Goal: Task Accomplishment & Management: Manage account settings

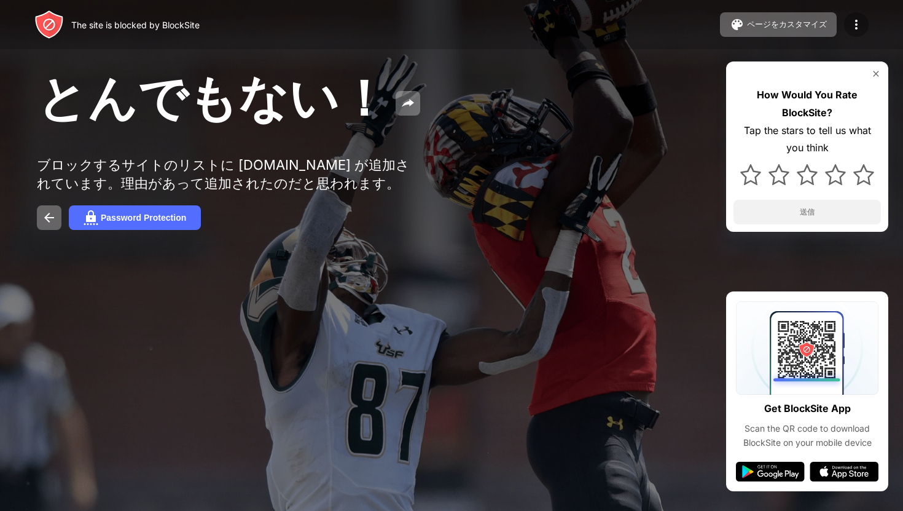
click at [862, 27] on img at bounding box center [856, 24] width 15 height 15
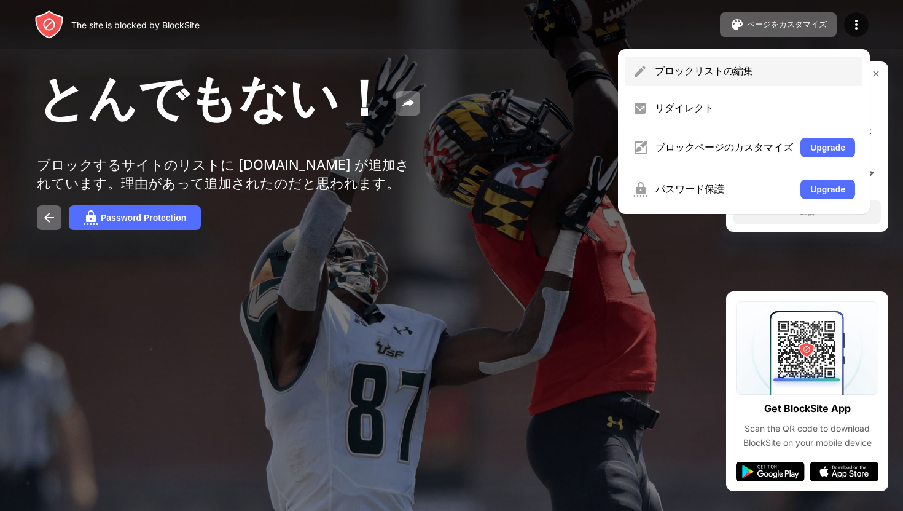
click at [679, 80] on div "ブロックリストの編集" at bounding box center [744, 71] width 237 height 29
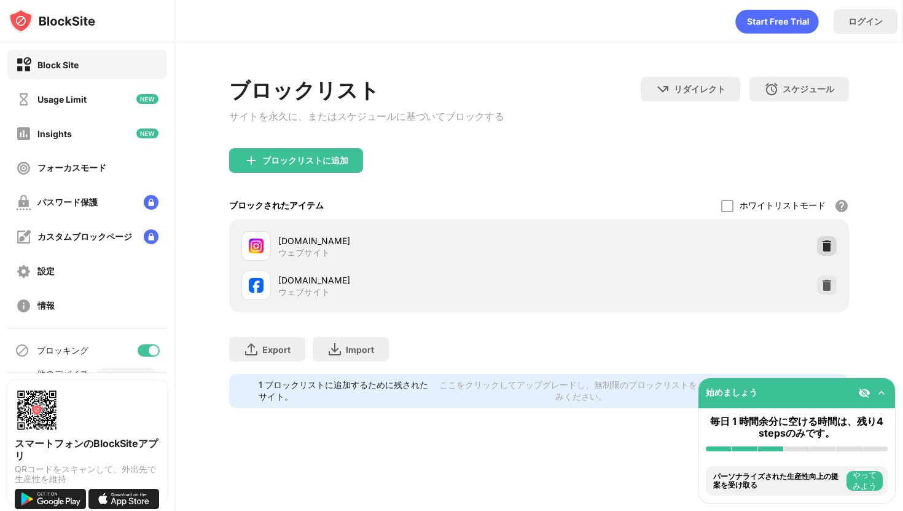
click at [832, 252] on img at bounding box center [827, 246] width 12 height 12
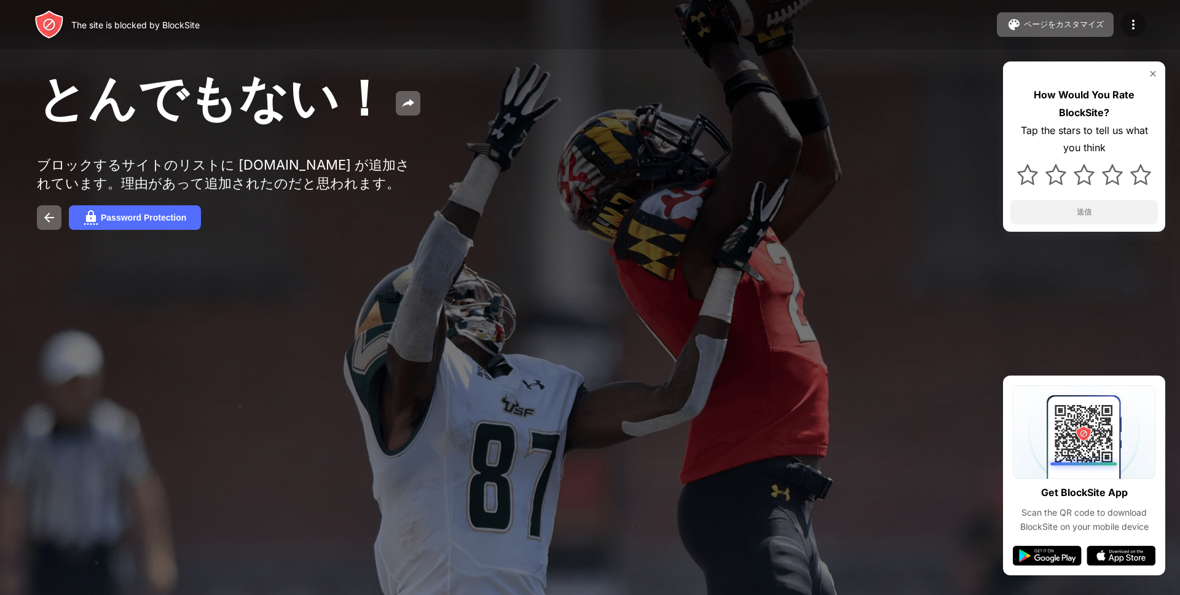
click at [1126, 24] on img at bounding box center [1133, 24] width 15 height 15
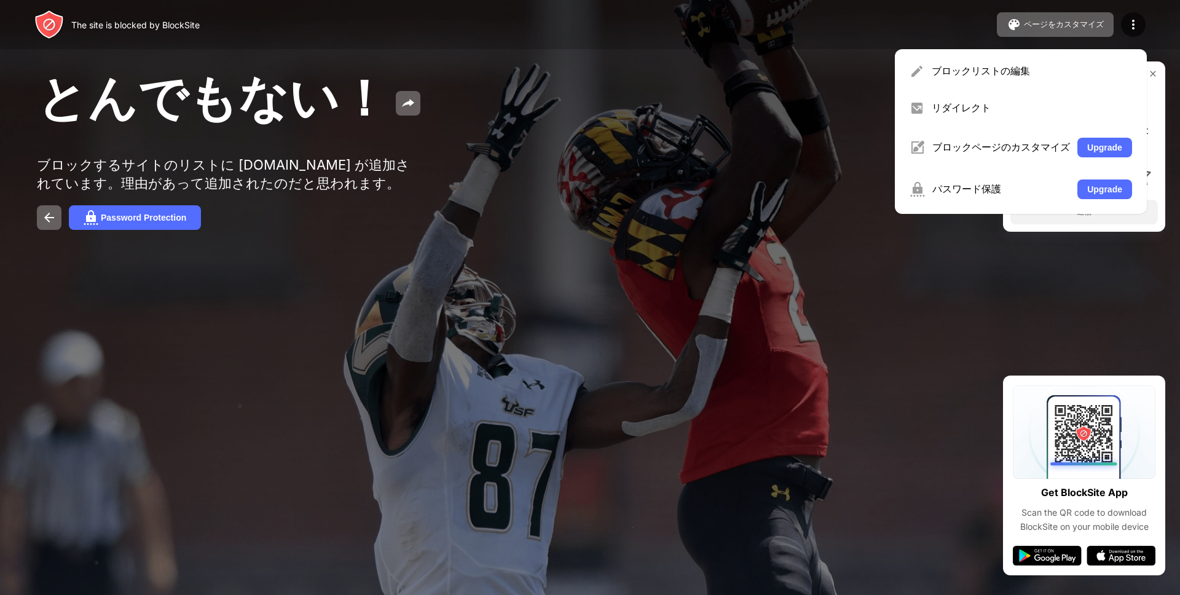
click at [1038, 80] on div "ブロックリストの編集" at bounding box center [1020, 71] width 237 height 29
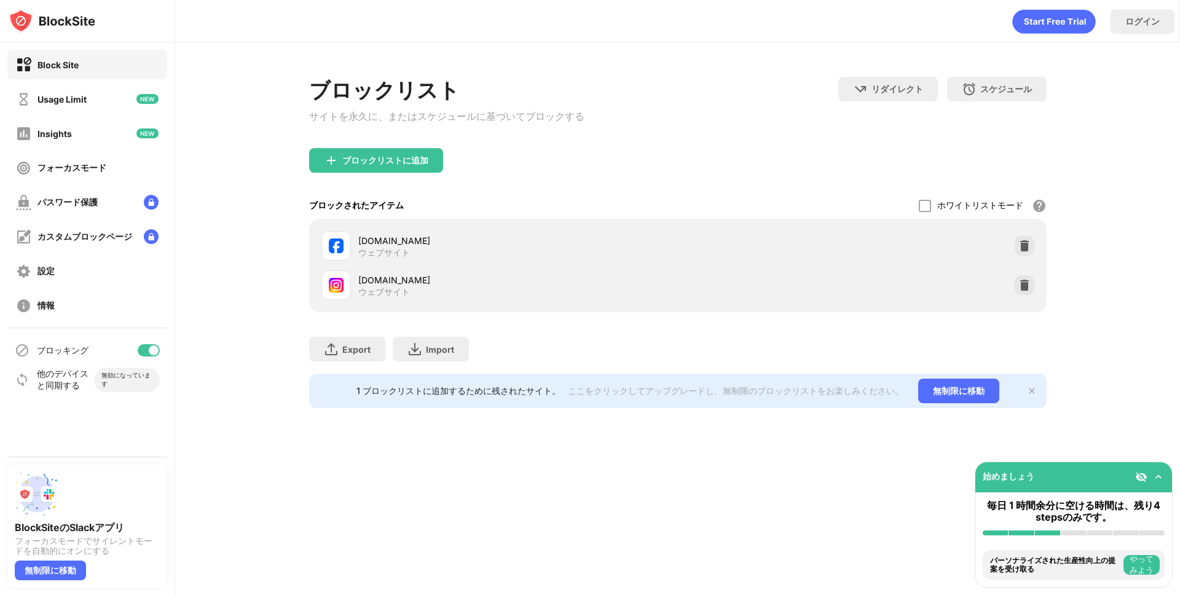
drag, startPoint x: 1035, startPoint y: 245, endPoint x: 1023, endPoint y: 249, distance: 12.2
click at [1034, 245] on div "facebook.com ウェブサイト" at bounding box center [677, 245] width 723 height 39
click at [1022, 249] on img at bounding box center [1024, 246] width 12 height 12
